Goal: Complete application form

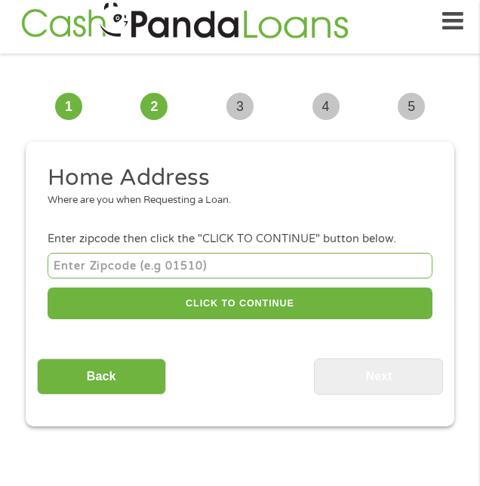
click at [75, 268] on input "number" at bounding box center [240, 265] width 385 height 25
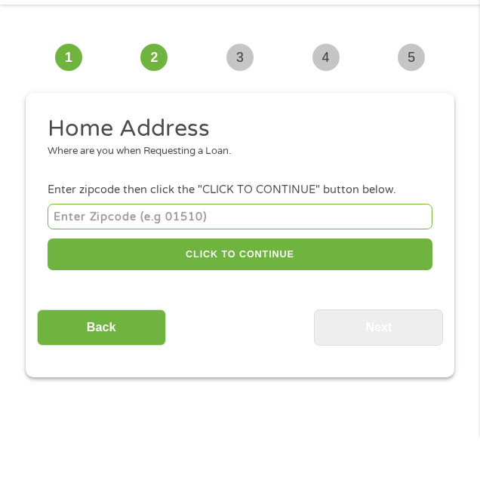
scroll to position [11, 0]
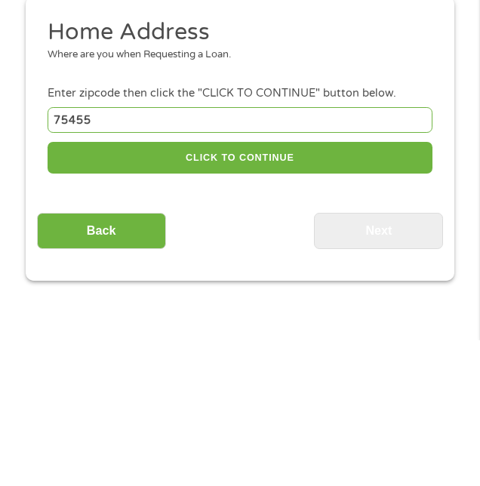
type input "75455"
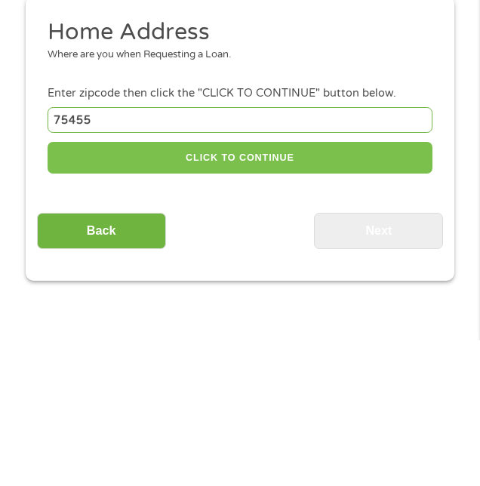
click at [229, 306] on button "CLICK TO CONTINUE" at bounding box center [240, 303] width 385 height 32
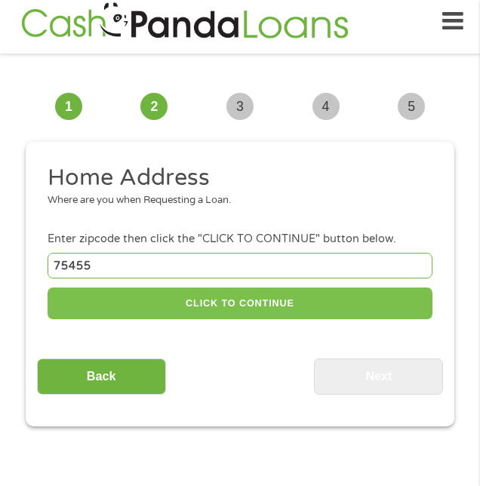
type input "75455"
type input "[GEOGRAPHIC_DATA]"
select select "[US_STATE]"
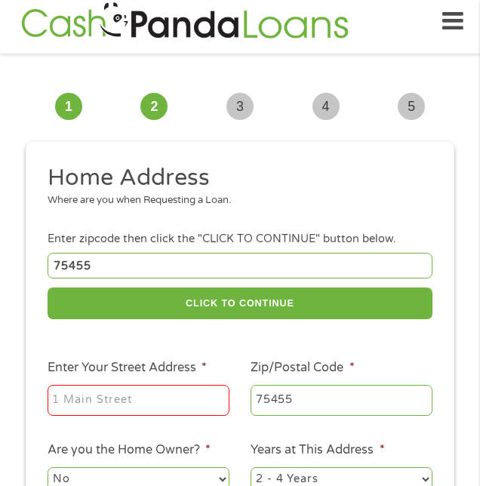
click at [72, 412] on input "Enter Your Street Address *" at bounding box center [139, 401] width 182 height 32
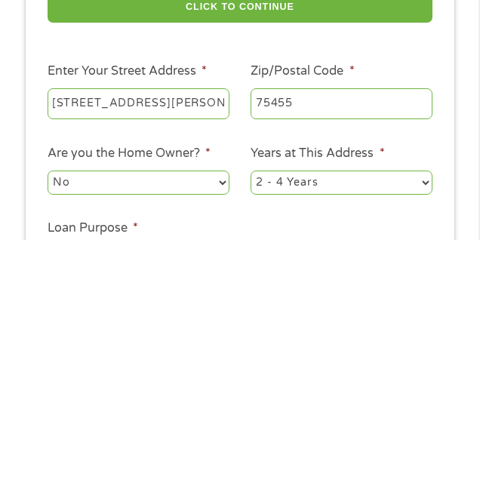
scroll to position [63, 0]
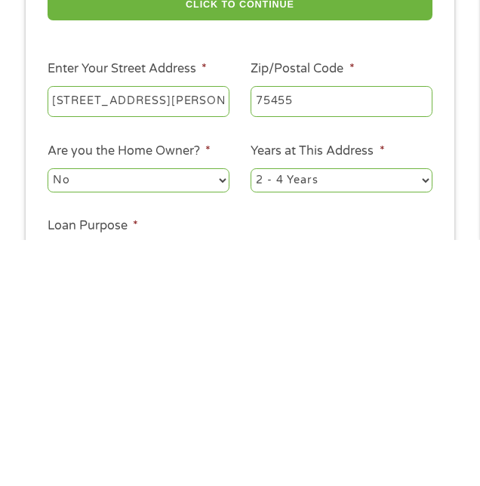
type input "[STREET_ADDRESS][PERSON_NAME]"
click at [428, 434] on select "1 Year or less 1 - 2 Years 2 - 4 Years Over 4 Years" at bounding box center [341, 426] width 182 height 24
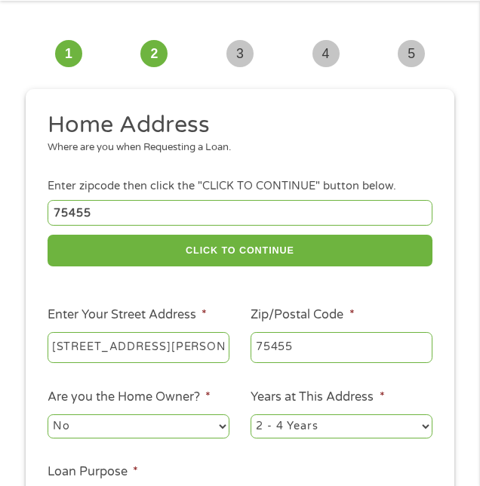
click at [429, 425] on select "1 Year or less 1 - 2 Years 2 - 4 Years Over 4 Years" at bounding box center [341, 426] width 182 height 24
select select "24months"
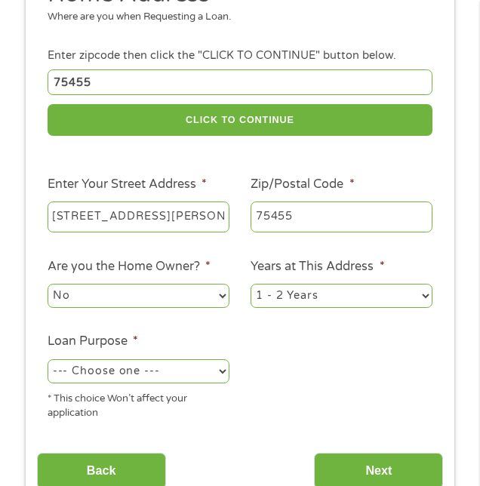
scroll to position [196, 0]
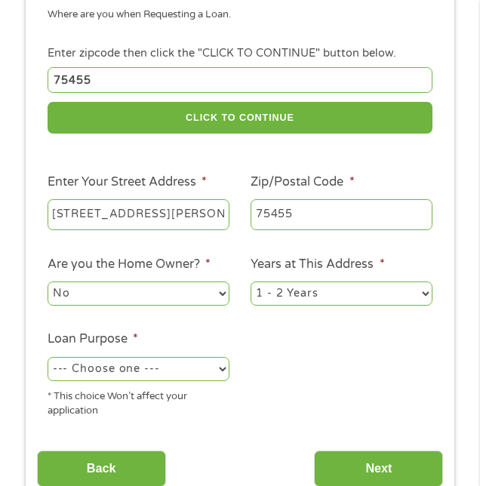
click at [228, 377] on select "--- Choose one --- Pay Bills Debt Consolidation Home Improvement Major Purchase…" at bounding box center [139, 369] width 182 height 24
select select "other"
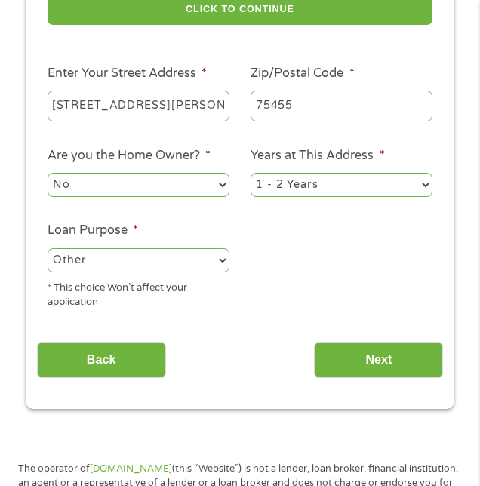
scroll to position [310, 0]
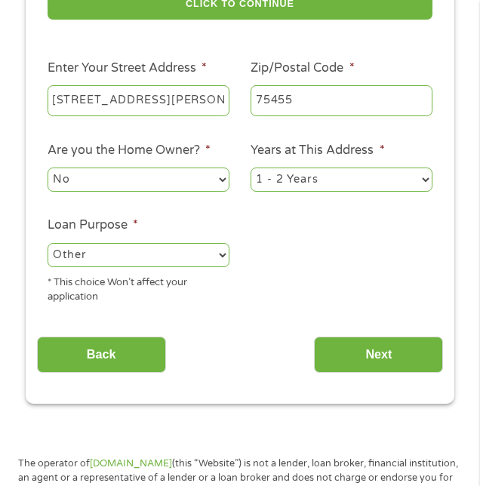
click at [380, 349] on input "Next" at bounding box center [378, 354] width 129 height 37
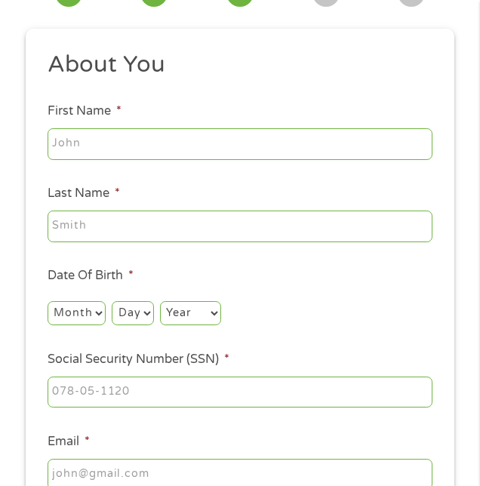
scroll to position [11, 0]
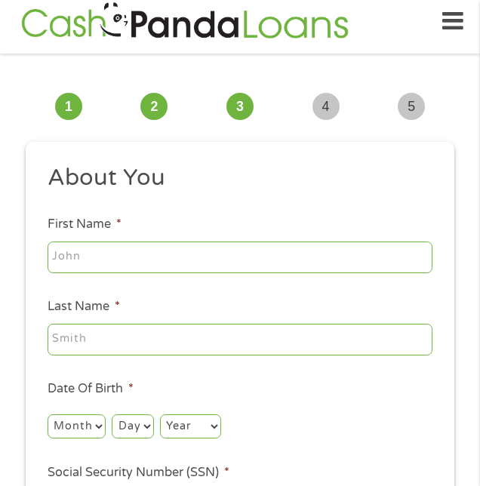
click at [94, 260] on input "First Name *" at bounding box center [240, 257] width 385 height 32
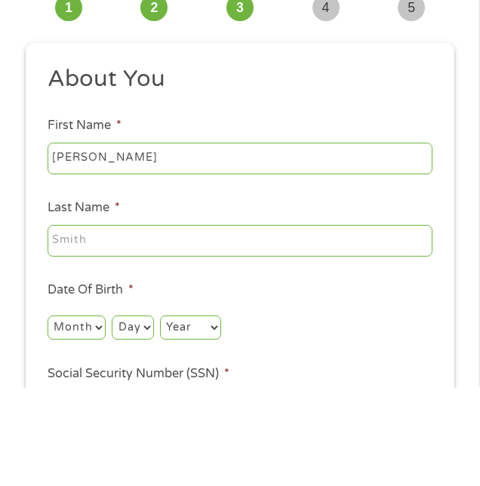
type input "[PERSON_NAME]"
click at [92, 342] on input "Last Name *" at bounding box center [240, 339] width 385 height 32
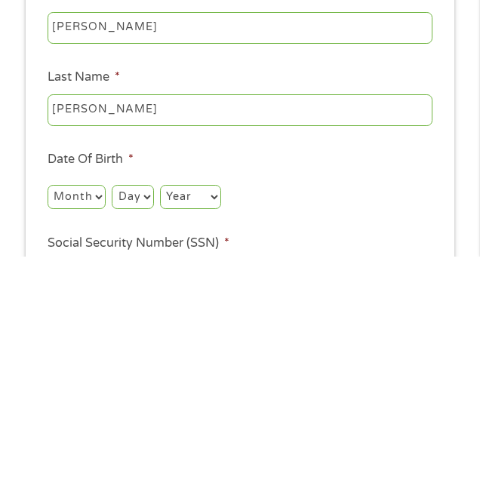
type input "[PERSON_NAME]"
click at [101, 431] on select "Month 1 2 3 4 5 6 7 8 9 10 11 12" at bounding box center [77, 426] width 58 height 24
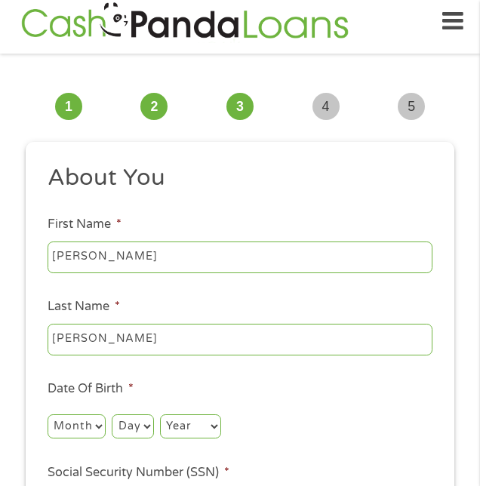
select select "8"
click at [143, 430] on select "Day 1 2 3 4 5 6 7 8 9 10 11 12 13 14 15 16 17 18 19 20 21 22 23 24 25 26 27 28 …" at bounding box center [132, 426] width 41 height 24
select select "12"
click at [193, 437] on select "Year [DATE] 2006 2005 2004 2003 2002 2001 2000 1999 1998 1997 1996 1995 1994 19…" at bounding box center [190, 426] width 61 height 24
select select "1966"
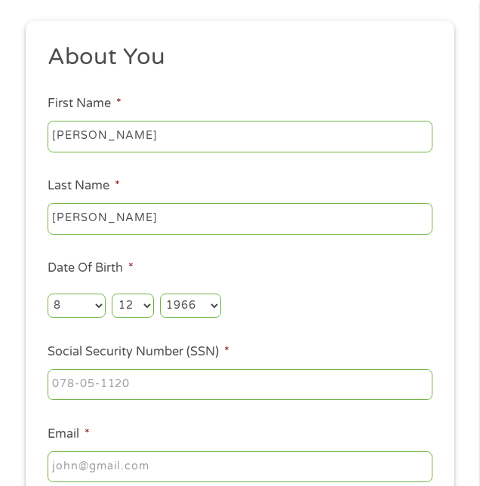
scroll to position [132, 0]
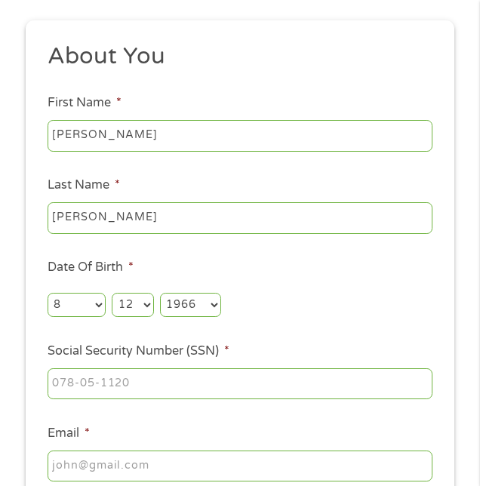
click at [74, 391] on input "Social Security Number (SSN) *" at bounding box center [240, 384] width 385 height 32
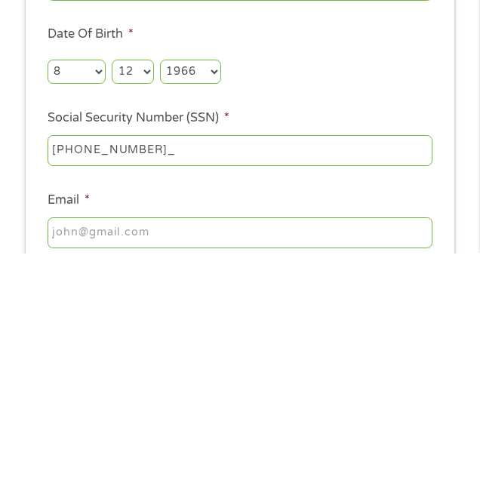
type input "464-19-6590"
click at [72, 468] on input "Email *" at bounding box center [240, 466] width 385 height 32
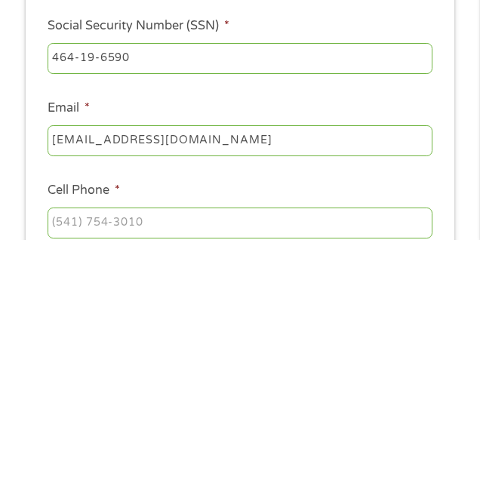
scroll to position [214, 0]
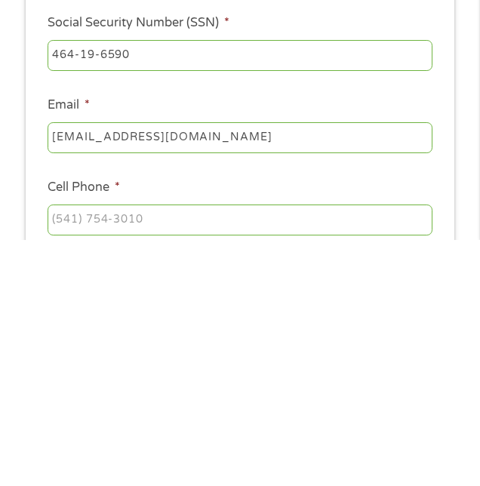
type input "[EMAIL_ADDRESS][DOMAIN_NAME]"
click at [84, 468] on input "Cell Phone *" at bounding box center [240, 466] width 385 height 32
type input "[PHONE_NUMBER]"
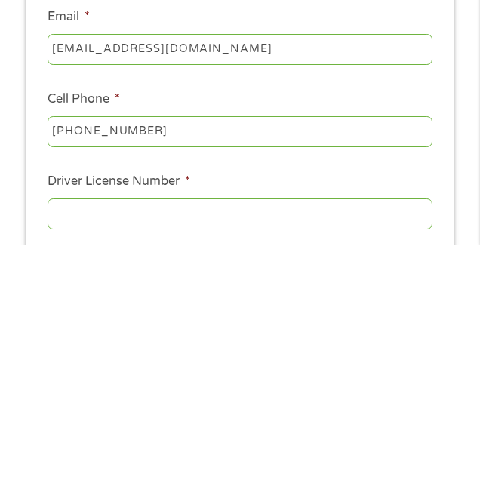
scroll to position [307, 0]
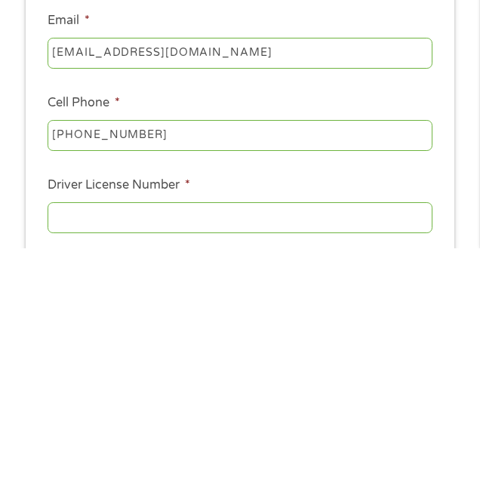
click at [80, 460] on input "Driver License Number *" at bounding box center [240, 456] width 385 height 32
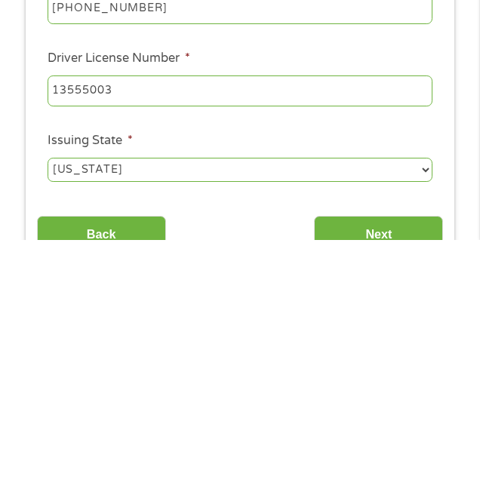
scroll to position [428, 0]
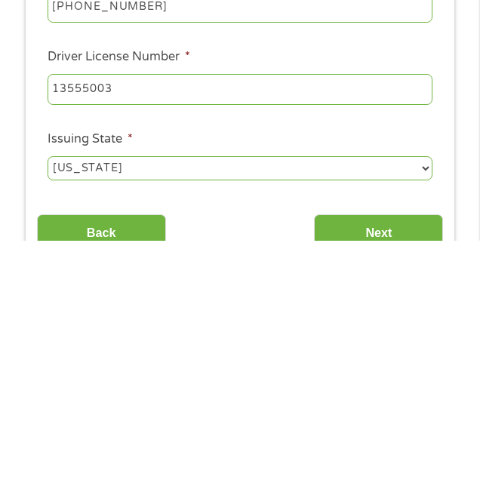
type input "13555003"
click at [372, 496] on input "Next" at bounding box center [378, 477] width 129 height 37
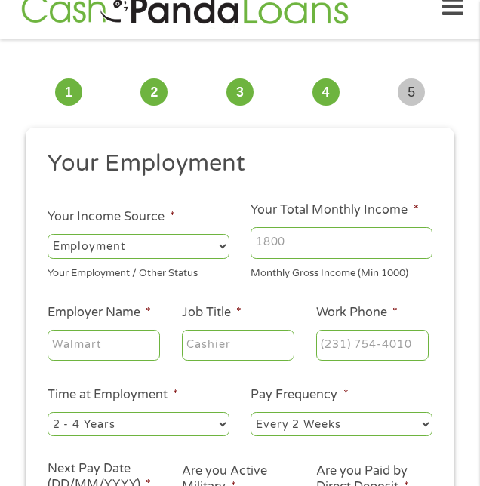
scroll to position [11, 0]
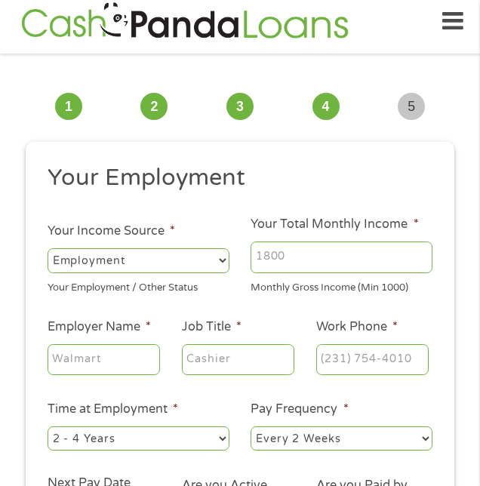
click at [228, 272] on div "--- Choose one --- Employment [DEMOGRAPHIC_DATA] Benefits" at bounding box center [139, 261] width 182 height 30
click at [223, 265] on select "--- Choose one --- Employment [DEMOGRAPHIC_DATA] Benefits" at bounding box center [139, 260] width 182 height 24
select select "benefits"
type input "Other"
type input "[PHONE_NUMBER]"
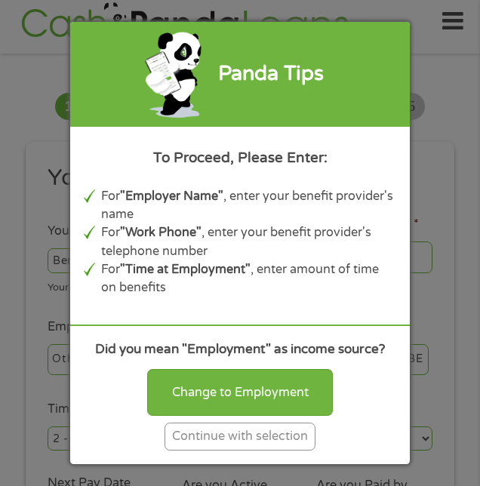
click at [33, 179] on div "Panda Tips To Proceed, Please Enter: For "Employer Name" , enter your benefit p…" at bounding box center [240, 243] width 480 height 486
click at [205, 450] on div "Continue with selection" at bounding box center [239, 436] width 151 height 28
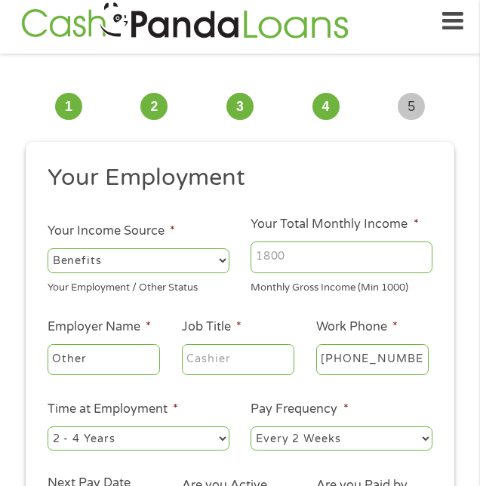
click at [311, 262] on input "Your Total Monthly Income *" at bounding box center [341, 257] width 182 height 32
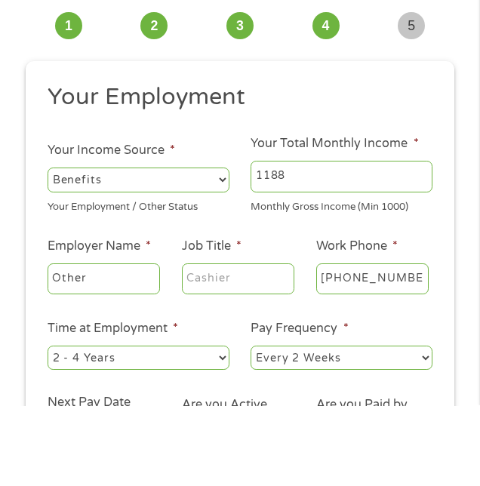
type input "1188"
click at [72, 363] on input "Other" at bounding box center [104, 360] width 112 height 32
click at [133, 356] on input "OthSoer" at bounding box center [104, 360] width 112 height 32
type input "O"
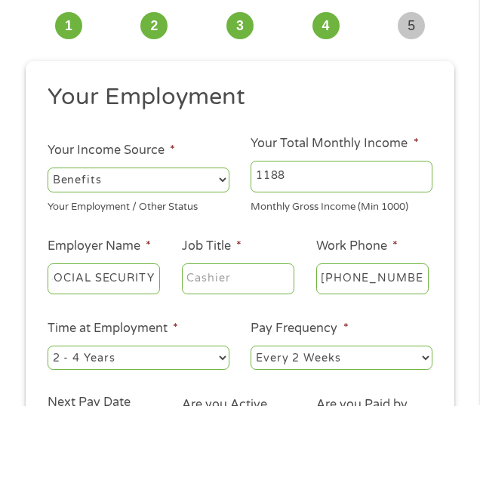
type input "SOCIAL SECURITY"
click at [249, 369] on input "Job Title *" at bounding box center [238, 360] width 112 height 32
click at [231, 363] on input "Job Title *" at bounding box center [238, 360] width 112 height 32
click at [233, 361] on input "Job Title *" at bounding box center [238, 360] width 112 height 32
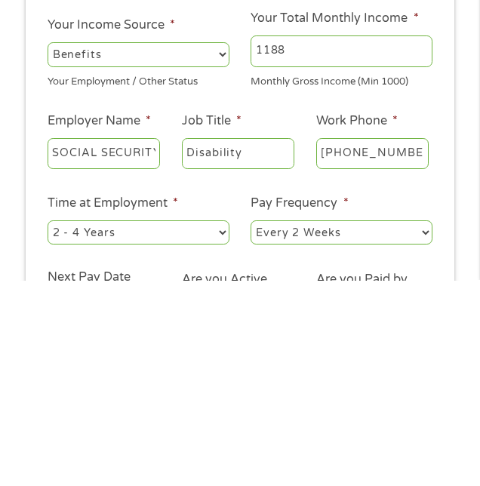
scroll to position [11, 0]
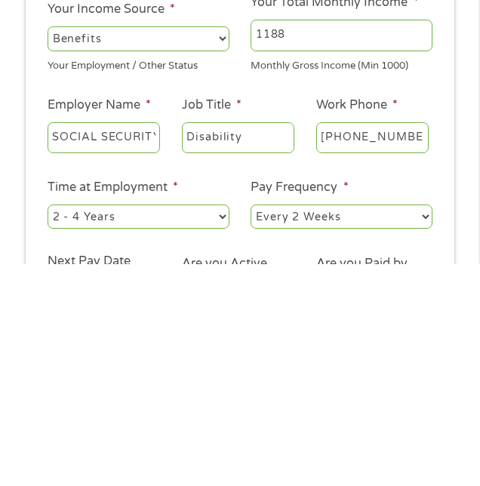
type input "Disability"
click at [225, 440] on select "--- Choose one --- 1 Year or less 1 - 2 Years 2 - 4 Years Over 4 Years" at bounding box center [139, 438] width 182 height 24
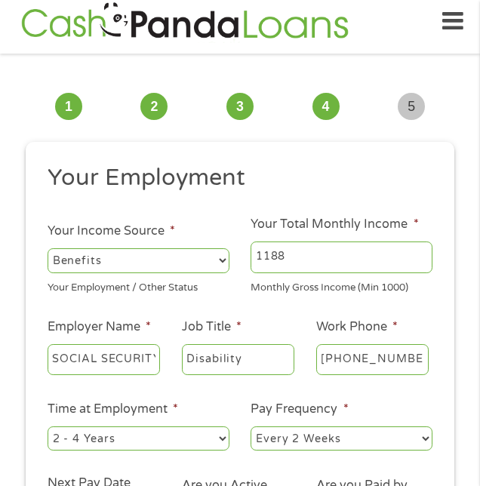
select select "60months"
click at [431, 445] on select "--- Choose one --- Every 2 Weeks Every Week Monthly Semi-Monthly" at bounding box center [341, 438] width 182 height 24
select select "monthly"
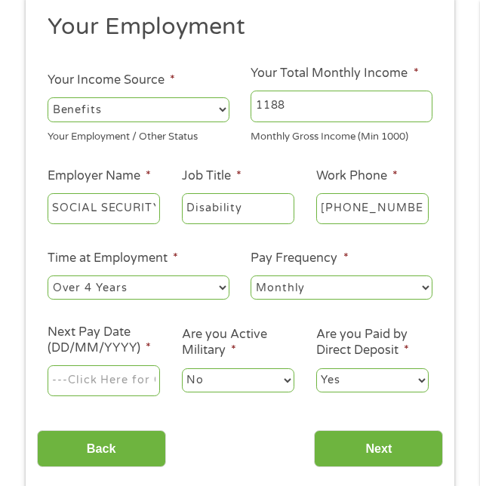
scroll to position [162, 0]
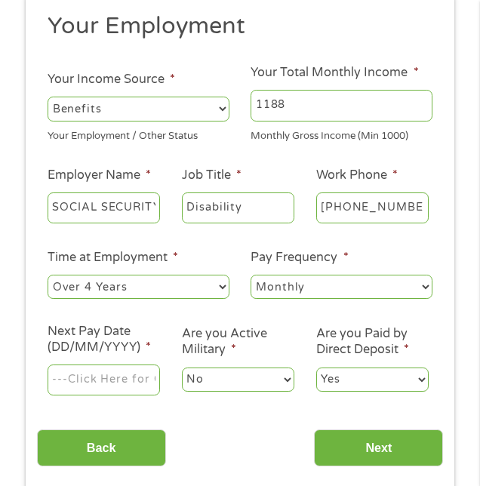
click at [149, 395] on input "Next Pay Date (DD/MM/YYYY) *" at bounding box center [104, 380] width 112 height 32
click at [112, 385] on input "[DATE]" at bounding box center [104, 380] width 112 height 32
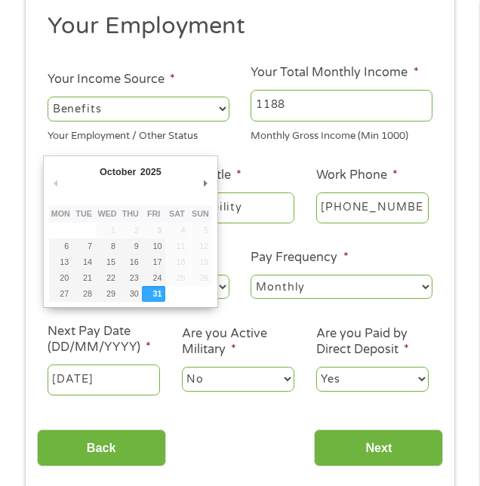
type input "[DATE]"
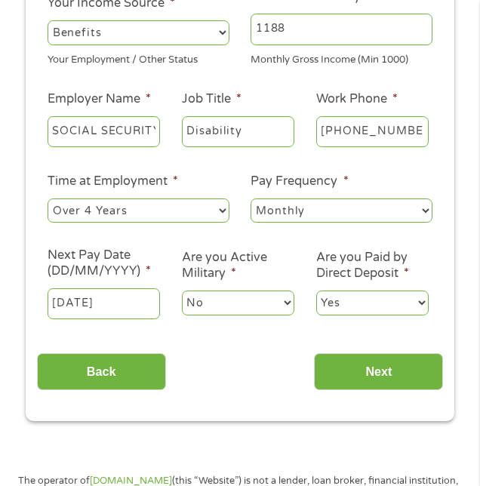
scroll to position [241, 0]
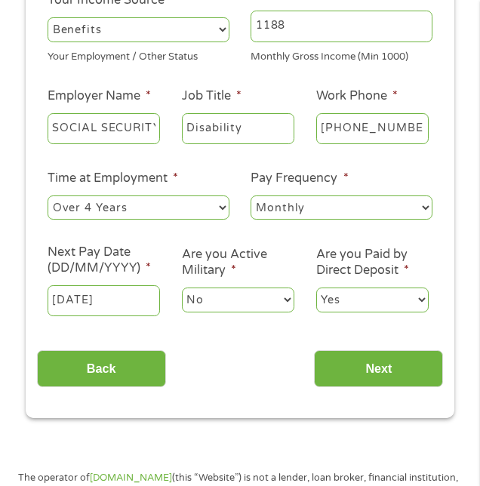
click at [369, 373] on input "Next" at bounding box center [378, 368] width 129 height 37
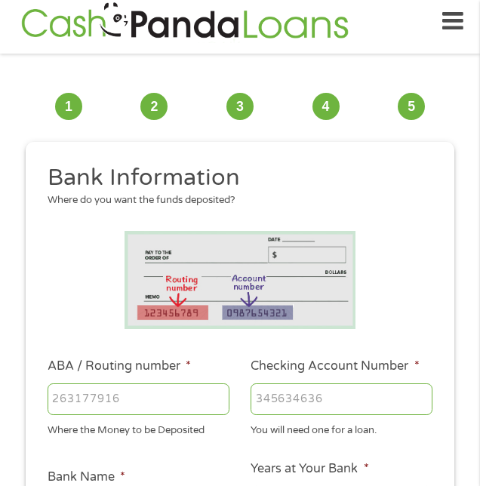
scroll to position [0, 0]
click at [77, 408] on input "ABA / Routing number *" at bounding box center [139, 399] width 182 height 32
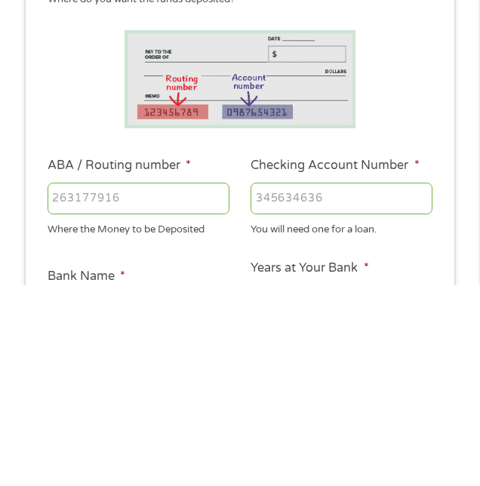
scroll to position [12, 0]
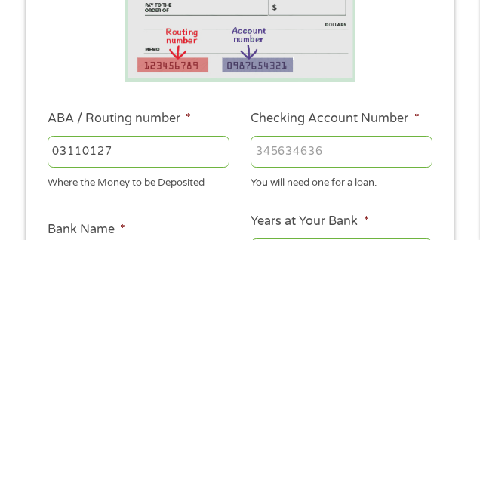
type input "031101279"
type input "THE BANCORP BANK"
type input "031101279"
click at [283, 406] on input "Checking Account Number *" at bounding box center [341, 398] width 182 height 32
type input "169148534152"
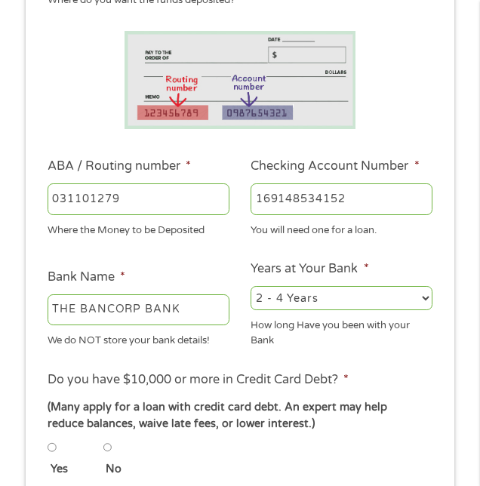
scroll to position [211, 0]
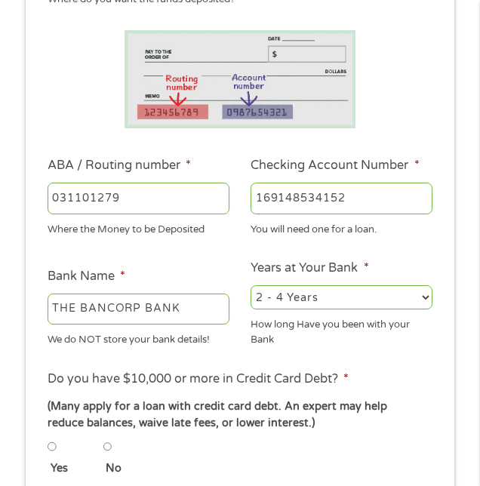
click at [112, 451] on input "No" at bounding box center [107, 446] width 9 height 18
radio input "true"
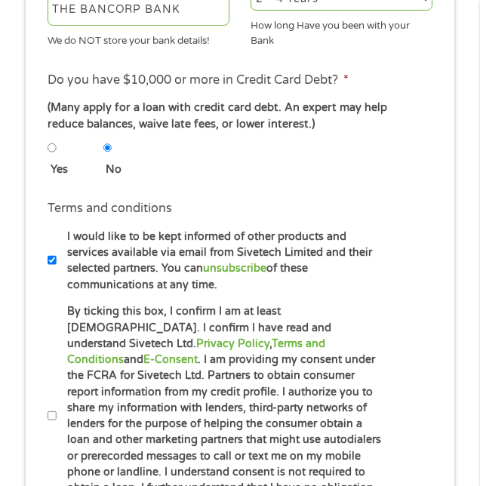
scroll to position [511, 0]
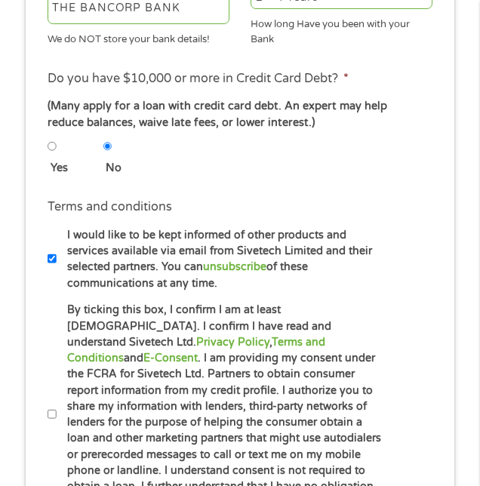
click at [51, 412] on input "By ticking this box, I confirm I am at least [DEMOGRAPHIC_DATA]. I confirm I ha…" at bounding box center [52, 414] width 9 height 18
checkbox input "true"
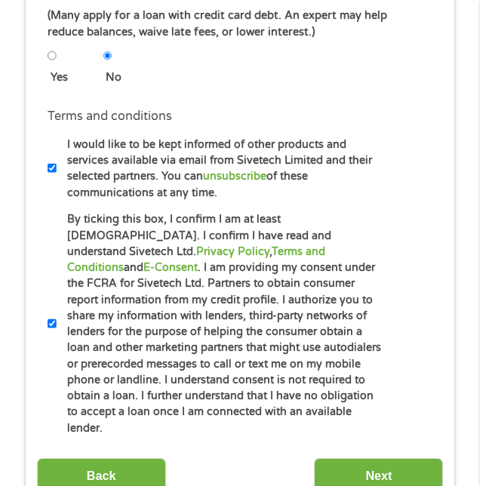
scroll to position [642, 0]
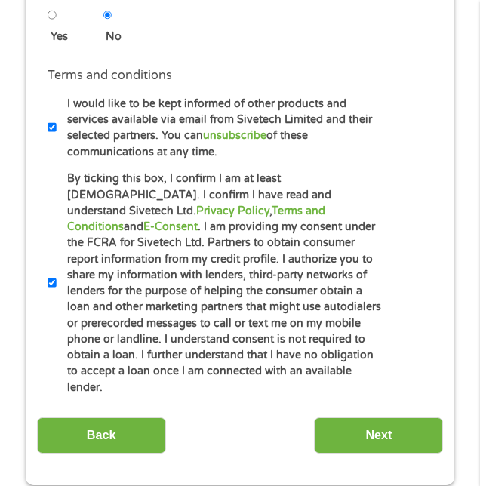
click at [377, 421] on input "Next" at bounding box center [378, 435] width 129 height 37
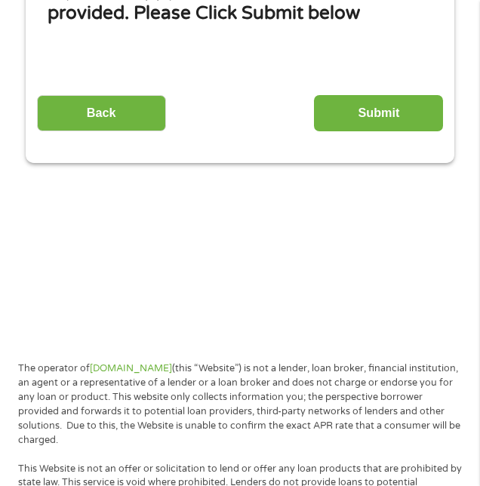
scroll to position [242, 0]
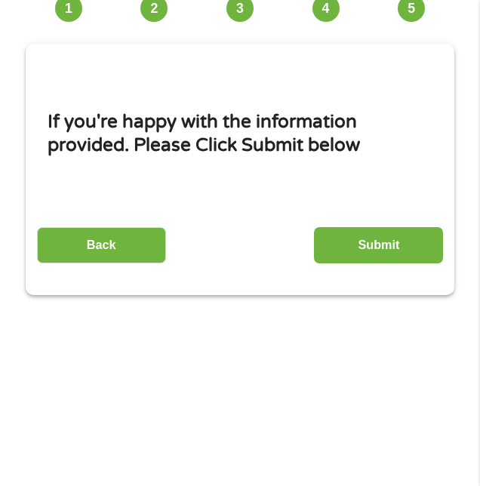
click at [379, 246] on input "Submit" at bounding box center [378, 245] width 129 height 37
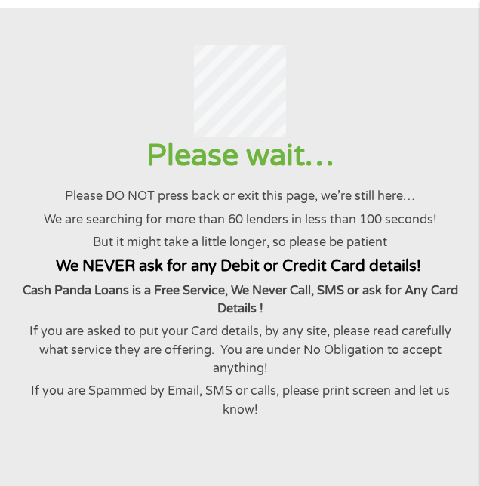
scroll to position [0, 0]
